Goal: Information Seeking & Learning: Learn about a topic

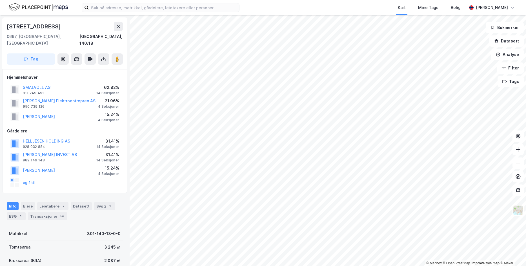
click at [257, 11] on div "Kart Mine Tags Bolig [PERSON_NAME]" at bounding box center [263, 7] width 526 height 15
click at [302, 10] on div "Kart Mine Tags Bolig" at bounding box center [366, 7] width 200 height 15
